Goal: Use online tool/utility: Utilize a website feature to perform a specific function

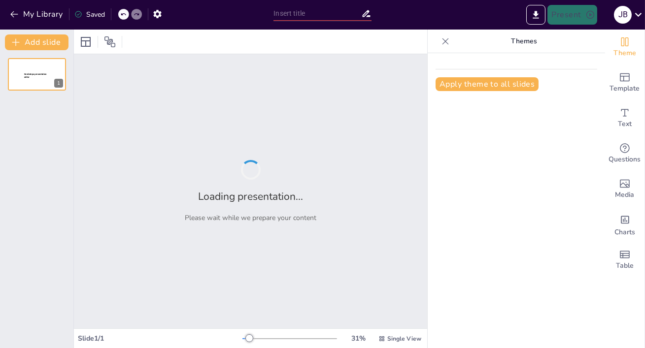
type input "Inversión Privada: Rendimientos Prefijados y Garantizados"
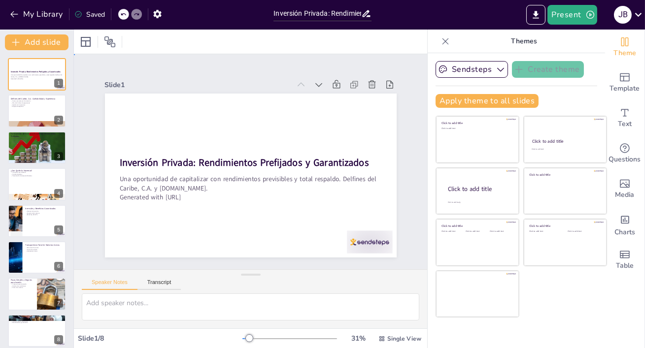
click at [409, 216] on div "Slide 1 Inversión Privada: Rendimientos Prefijados y Garantizados Una oportunid…" at bounding box center [250, 162] width 395 height 316
click at [32, 104] on p "Gestión de inversiones" at bounding box center [36, 104] width 53 height 2
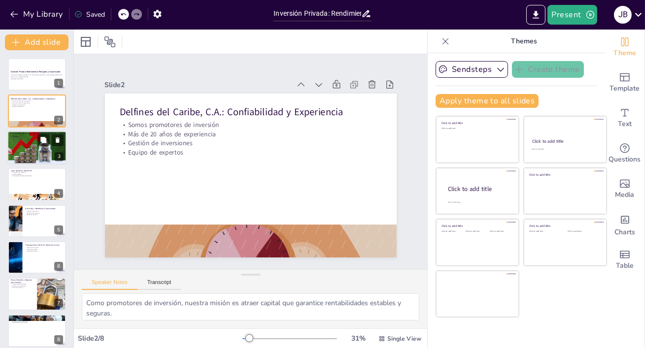
click at [32, 150] on div at bounding box center [37, 148] width 62 height 34
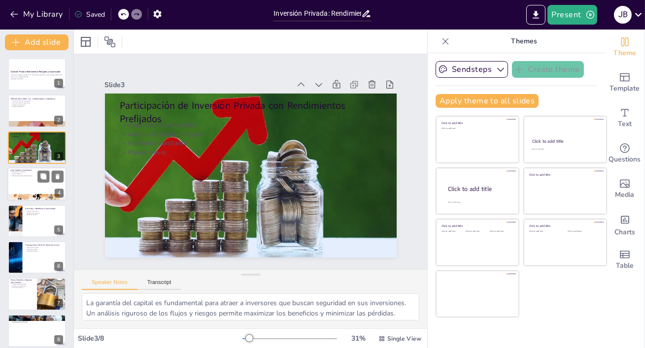
click at [18, 181] on div at bounding box center [36, 185] width 59 height 34
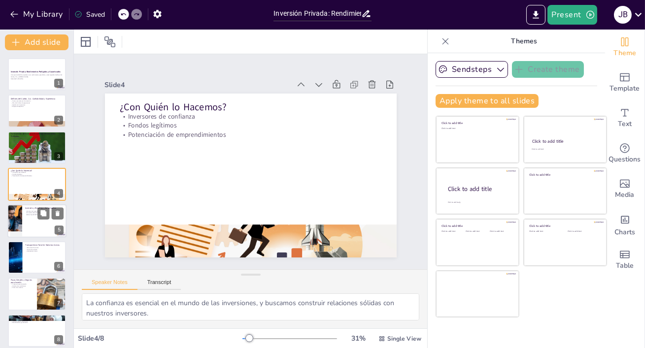
click at [28, 220] on div at bounding box center [36, 222] width 59 height 34
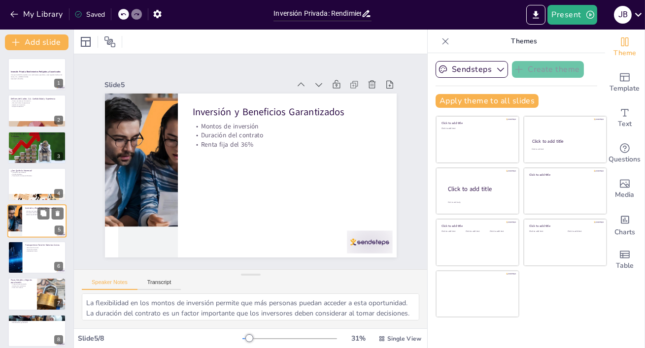
scroll to position [7, 0]
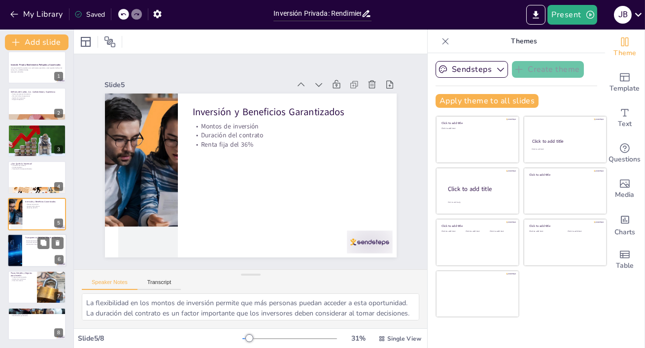
click at [25, 256] on div at bounding box center [36, 251] width 59 height 34
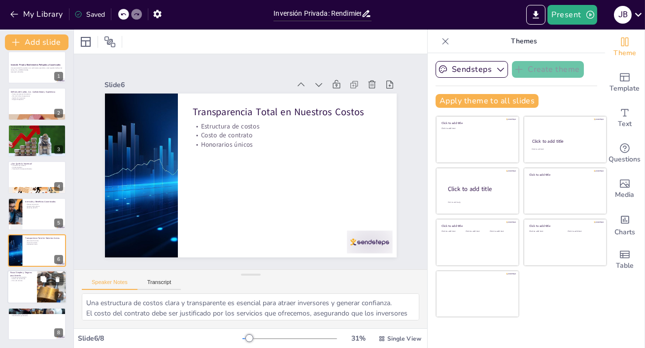
click at [24, 281] on p "Firma de contrato" at bounding box center [22, 281] width 24 height 2
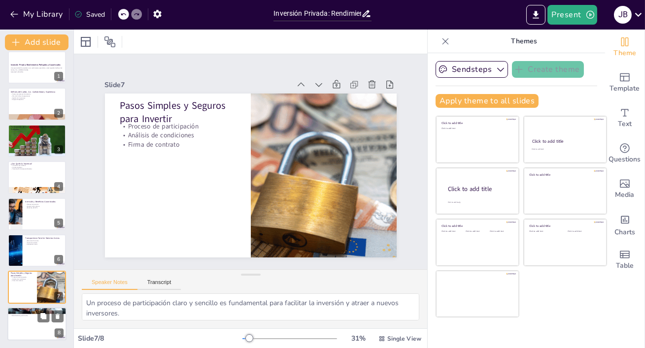
click at [25, 317] on div at bounding box center [36, 325] width 59 height 34
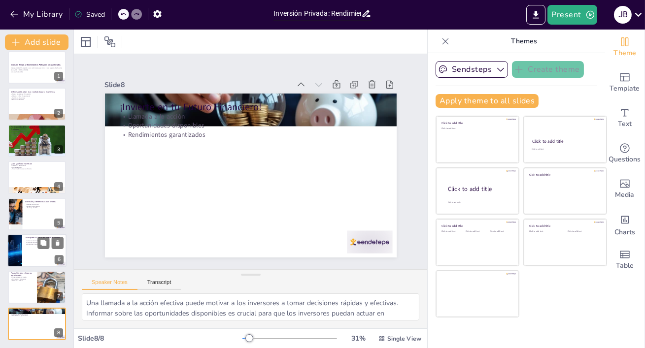
click at [34, 252] on div at bounding box center [36, 251] width 59 height 34
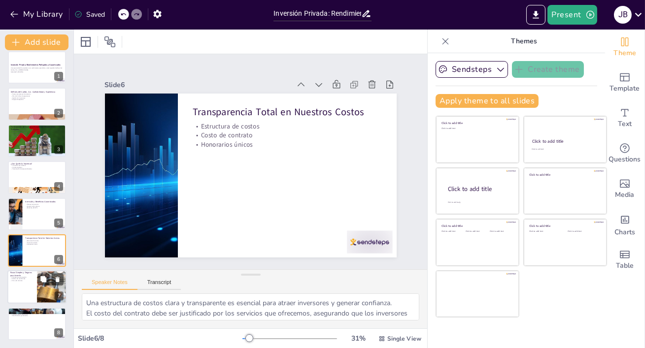
click at [25, 288] on div at bounding box center [36, 288] width 59 height 34
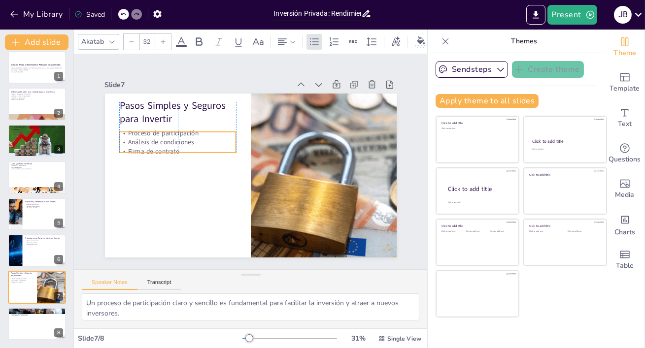
drag, startPoint x: 205, startPoint y: 140, endPoint x: 206, endPoint y: 147, distance: 6.9
click at [206, 147] on p "Firma de contrato" at bounding box center [188, 123] width 110 height 56
click at [24, 318] on div at bounding box center [36, 325] width 59 height 34
type textarea "Una llamada a la acción efectiva puede motivar a los inversores a tomar decisio…"
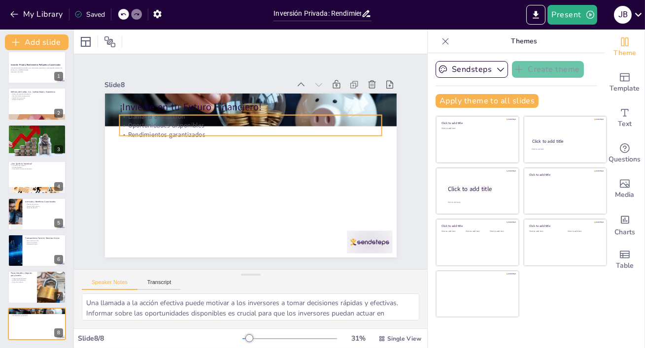
click at [165, 121] on p "Oportunidades disponibles" at bounding box center [258, 127] width 259 height 64
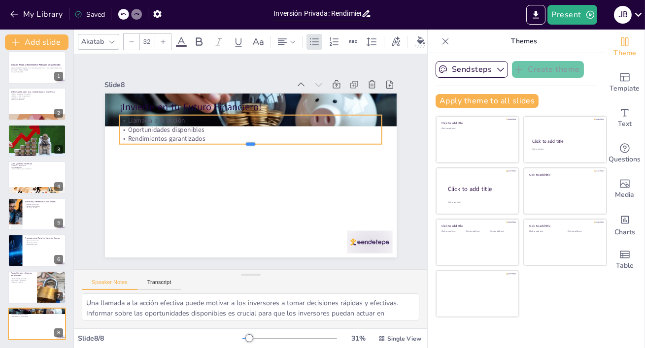
drag, startPoint x: 250, startPoint y: 138, endPoint x: 250, endPoint y: 165, distance: 26.6
click at [250, 165] on div at bounding box center [253, 148] width 258 height 63
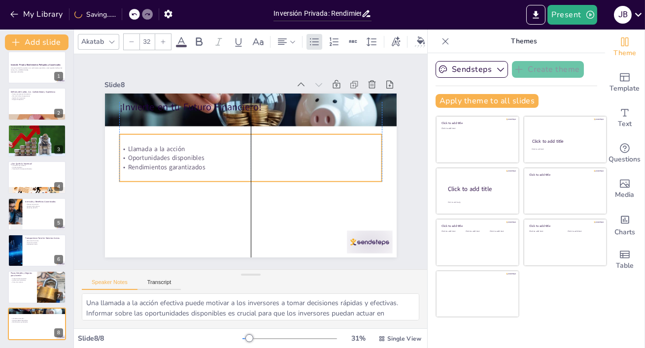
drag, startPoint x: 235, startPoint y: 160, endPoint x: 234, endPoint y: 195, distance: 35.0
click at [234, 195] on div "Llamada a la acción Oportunidades disponibles Rendimientos garantizados" at bounding box center [251, 158] width 267 height 101
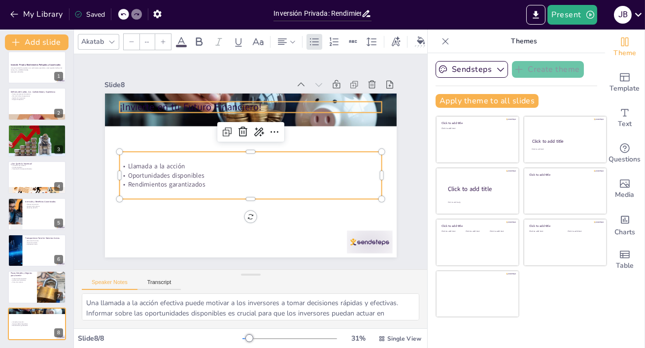
type input "48"
click at [188, 112] on p "¡Invierte en tu Futuro Financiero!" at bounding box center [267, 110] width 254 height 94
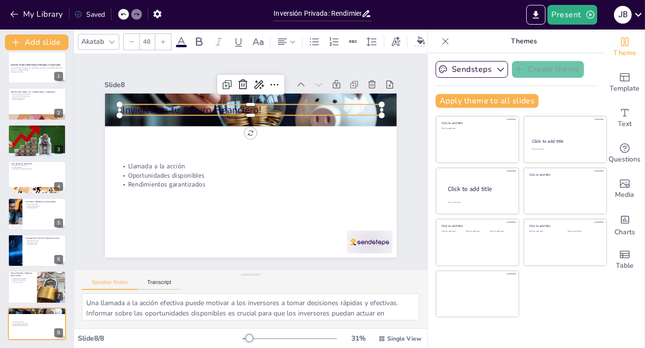
click at [167, 108] on p "¡Invierte en tu Futuro Financiero!" at bounding box center [276, 116] width 234 height 143
click at [167, 108] on p "¡Invierte en tu Futuro Financiero!" at bounding box center [262, 111] width 260 height 68
